Goal: Information Seeking & Learning: Learn about a topic

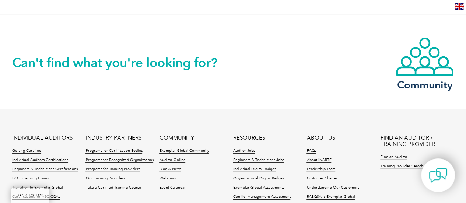
scroll to position [995, 0]
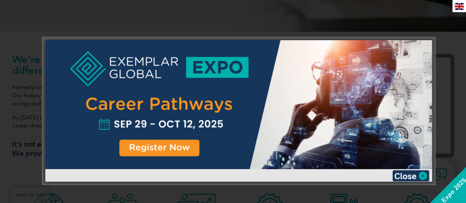
scroll to position [221, 0]
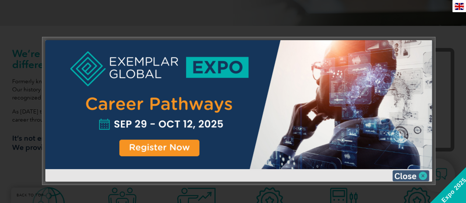
click at [422, 179] on img at bounding box center [411, 175] width 37 height 11
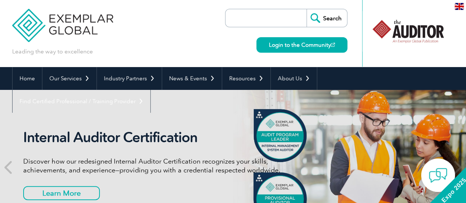
scroll to position [0, 0]
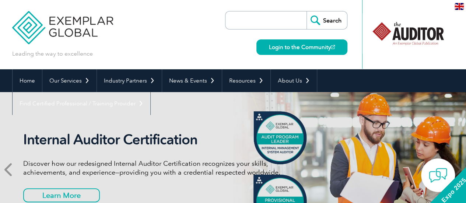
drag, startPoint x: 24, startPoint y: 137, endPoint x: 11, endPoint y: 128, distance: 16.4
click at [11, 128] on div "Getting to Know Our Customers Did you know that our certified auditors have ove…" at bounding box center [233, 169] width 466 height 155
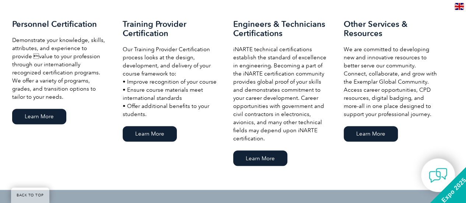
scroll to position [553, 0]
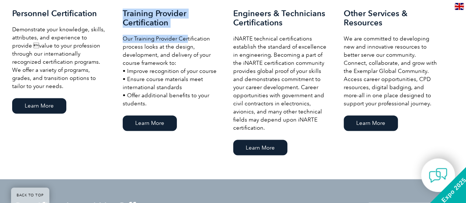
drag, startPoint x: 125, startPoint y: 15, endPoint x: 186, endPoint y: 42, distance: 66.8
click at [186, 42] on div "Training Provider Certification Our Training Provider Certification process loo…" at bounding box center [178, 71] width 111 height 124
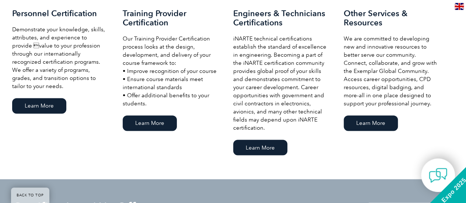
click at [193, 147] on div "Our Services Personnel Certification Demonstrate your knowledge, skills, attrib…" at bounding box center [233, 68] width 442 height 178
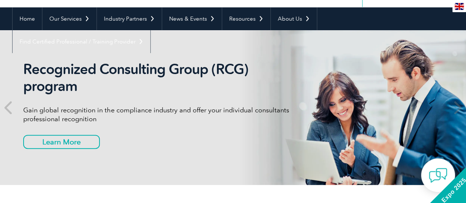
scroll to position [0, 0]
